Goal: Task Accomplishment & Management: Manage account settings

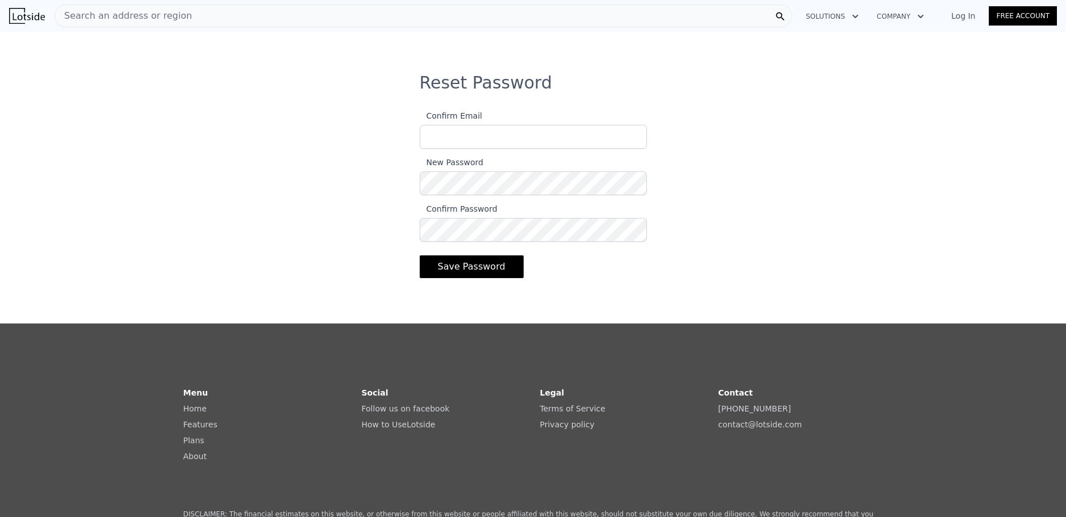
click at [475, 143] on input "Confirm Email" at bounding box center [533, 137] width 227 height 24
type input "elvia.garcia4@yahoo.com"
click at [451, 266] on button "Save Password" at bounding box center [472, 267] width 104 height 23
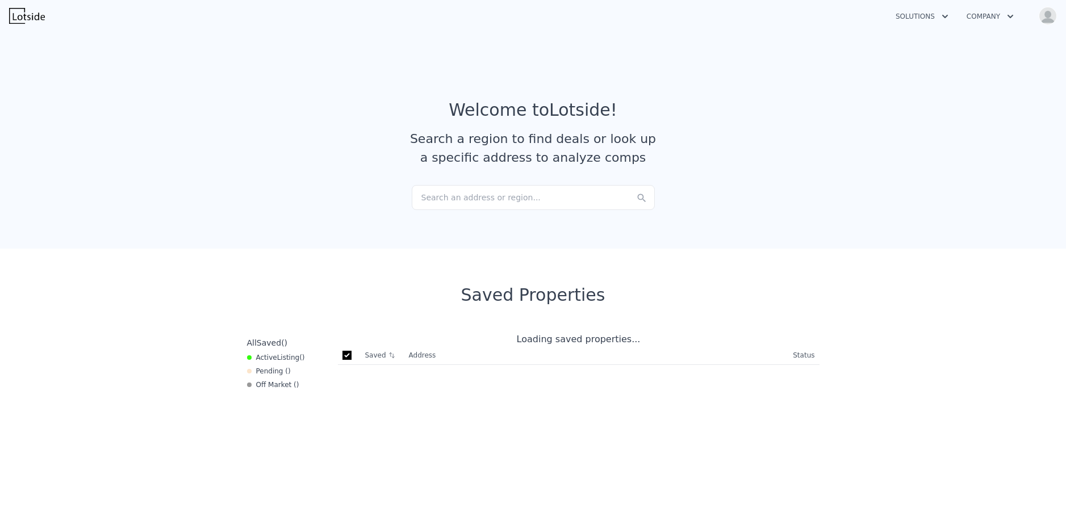
checkbox input "true"
click at [1007, 16] on icon "button" at bounding box center [1010, 17] width 11 height 14
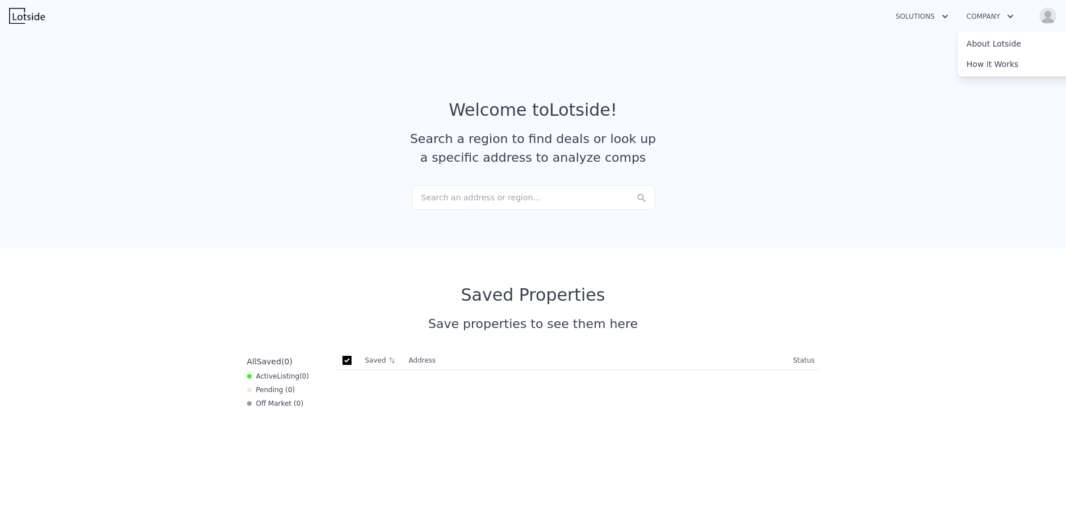
click at [873, 116] on article "Welcome to Lotside ! Search a region to find deals or look up a specific addres…" at bounding box center [533, 142] width 727 height 85
click at [927, 168] on section "Welcome to Lotside ! Search a region to find deals or look up a specific addres…" at bounding box center [533, 137] width 1066 height 221
